Goal: Information Seeking & Learning: Learn about a topic

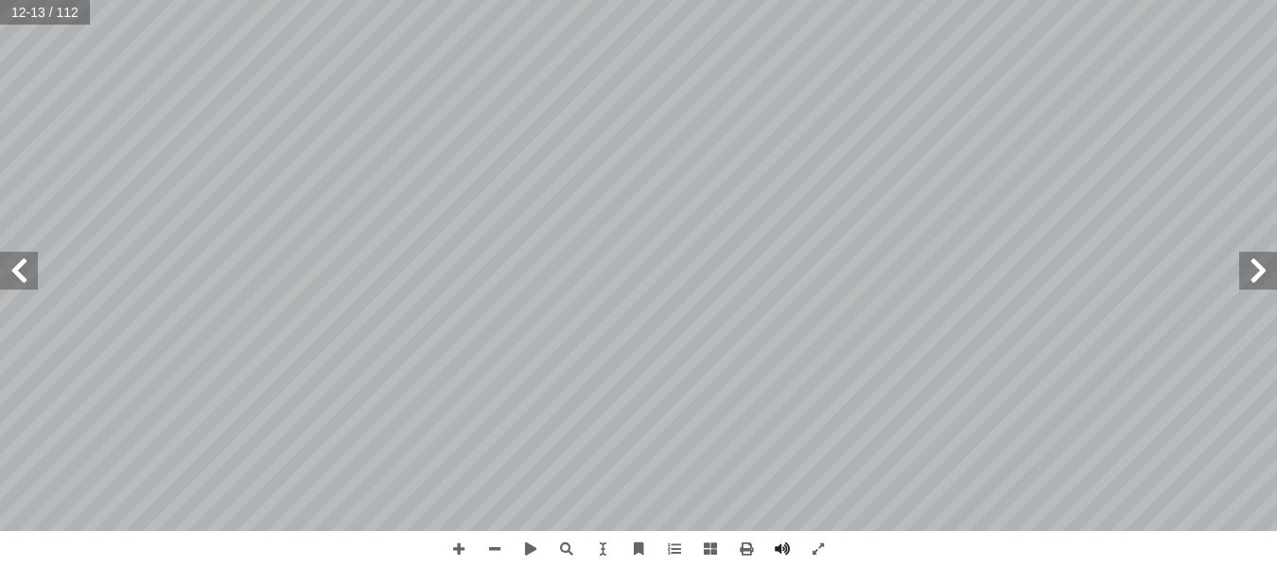
click at [31, 279] on span at bounding box center [19, 271] width 38 height 38
click at [491, 539] on span at bounding box center [495, 549] width 36 height 36
click at [453, 546] on span at bounding box center [459, 549] width 36 height 36
click at [473, 172] on html "الصفحة الرئيسية الصف الأول الصف الثاني الصف الثالث الصف الرابع الصف الخامس الصف…" at bounding box center [638, 86] width 1277 height 172
click at [507, 543] on span at bounding box center [495, 549] width 36 height 36
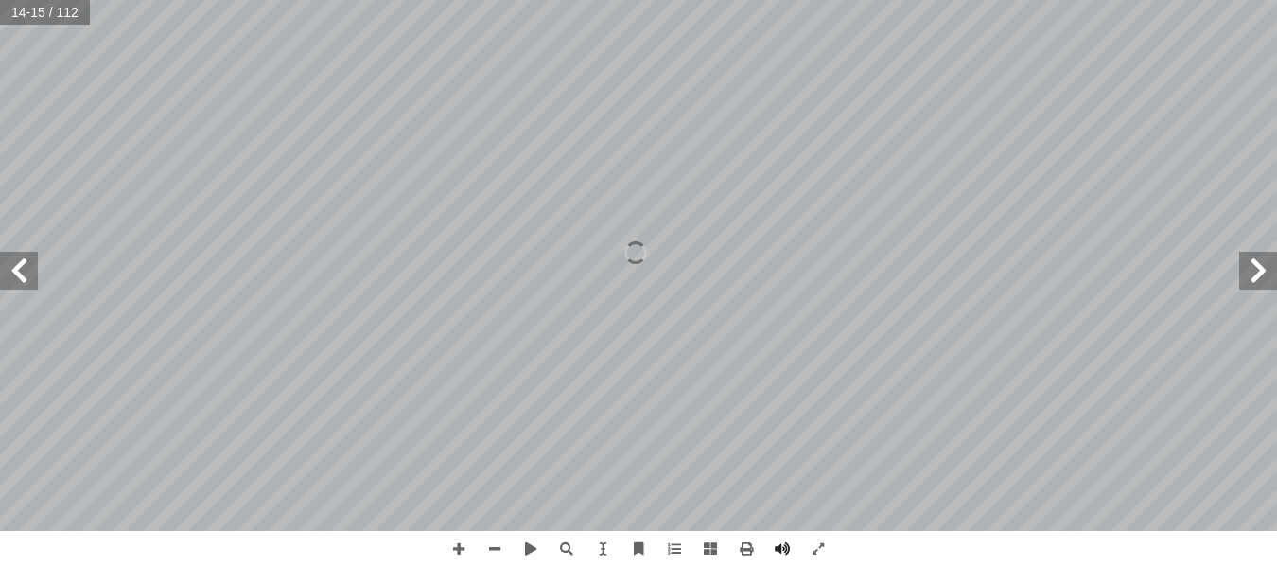
click at [15, 280] on span at bounding box center [19, 271] width 38 height 38
click at [15, 272] on span at bounding box center [19, 271] width 38 height 38
click at [13, 274] on span at bounding box center [19, 271] width 38 height 38
click at [13, 278] on span at bounding box center [19, 271] width 38 height 38
click at [13, 280] on span at bounding box center [19, 271] width 38 height 38
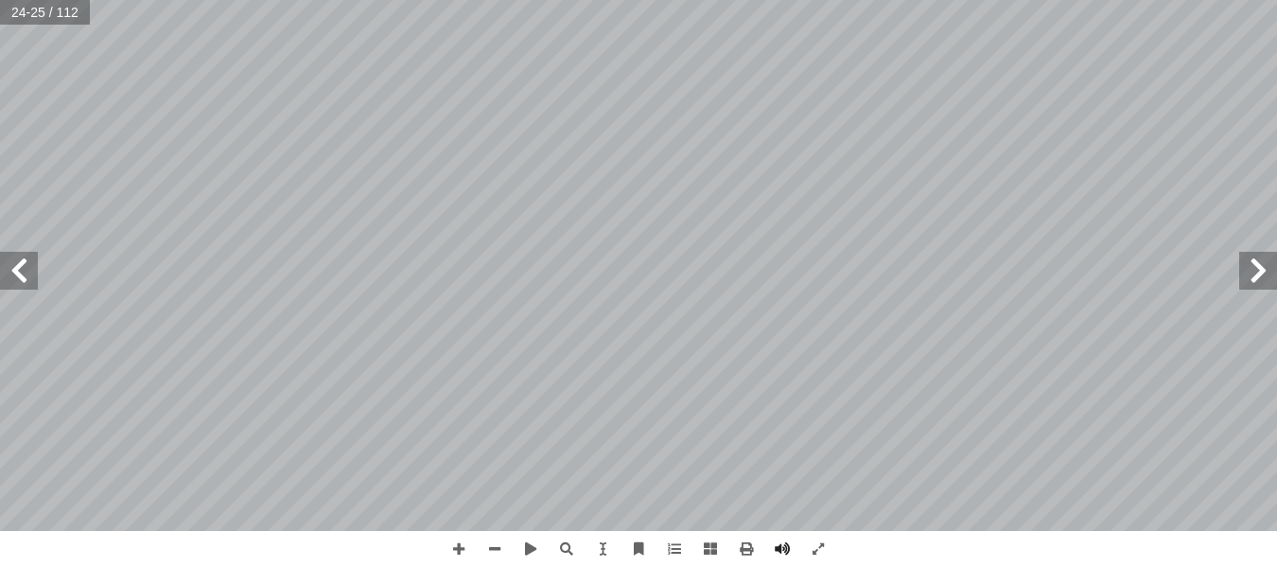
click at [1268, 276] on span at bounding box center [1258, 271] width 38 height 38
click at [451, 556] on span at bounding box center [459, 549] width 36 height 36
click at [30, 277] on span at bounding box center [19, 271] width 38 height 38
